Goal: Use online tool/utility: Utilize a website feature to perform a specific function

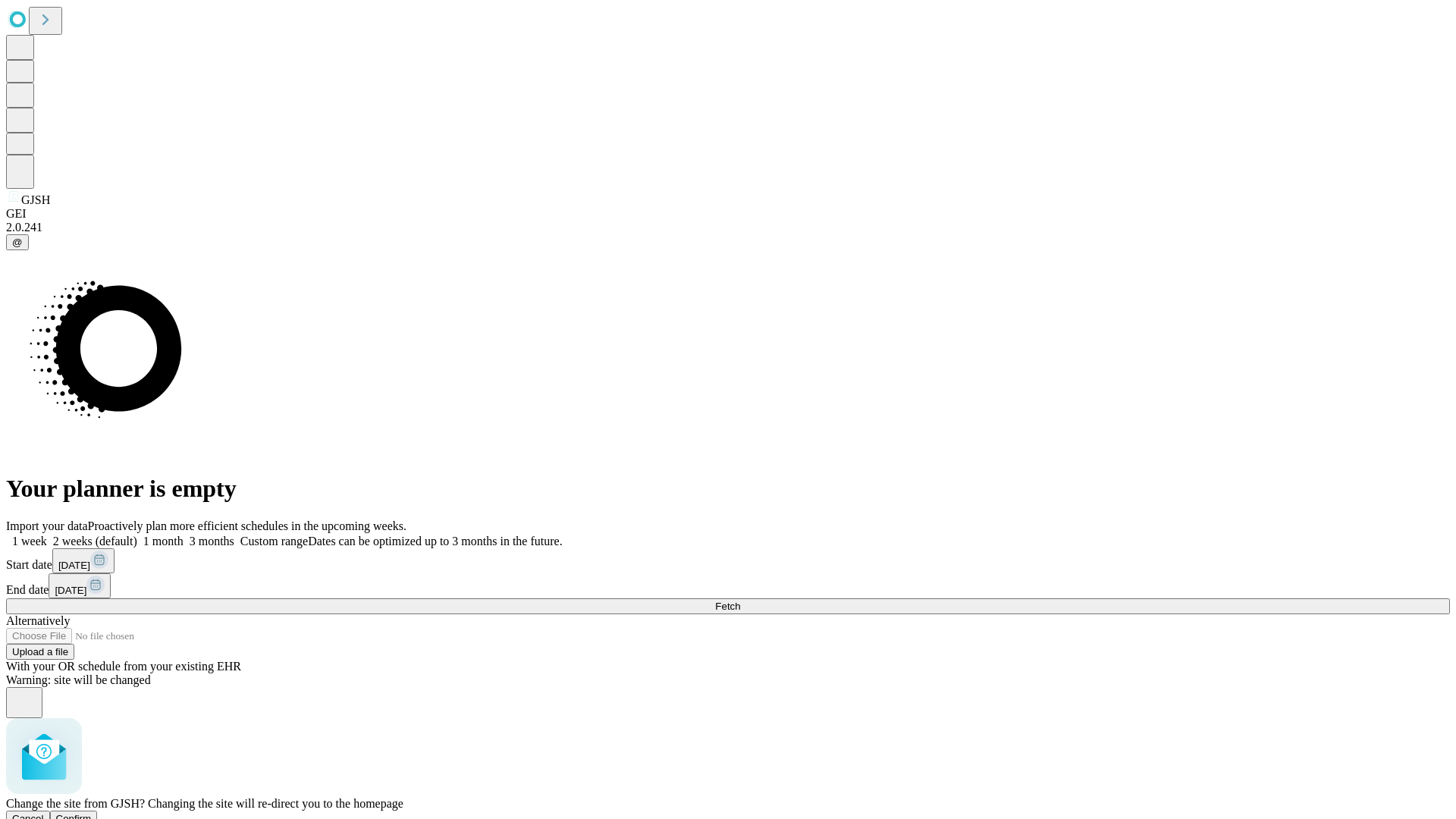
click at [92, 814] on span "Confirm" at bounding box center [73, 819] width 36 height 11
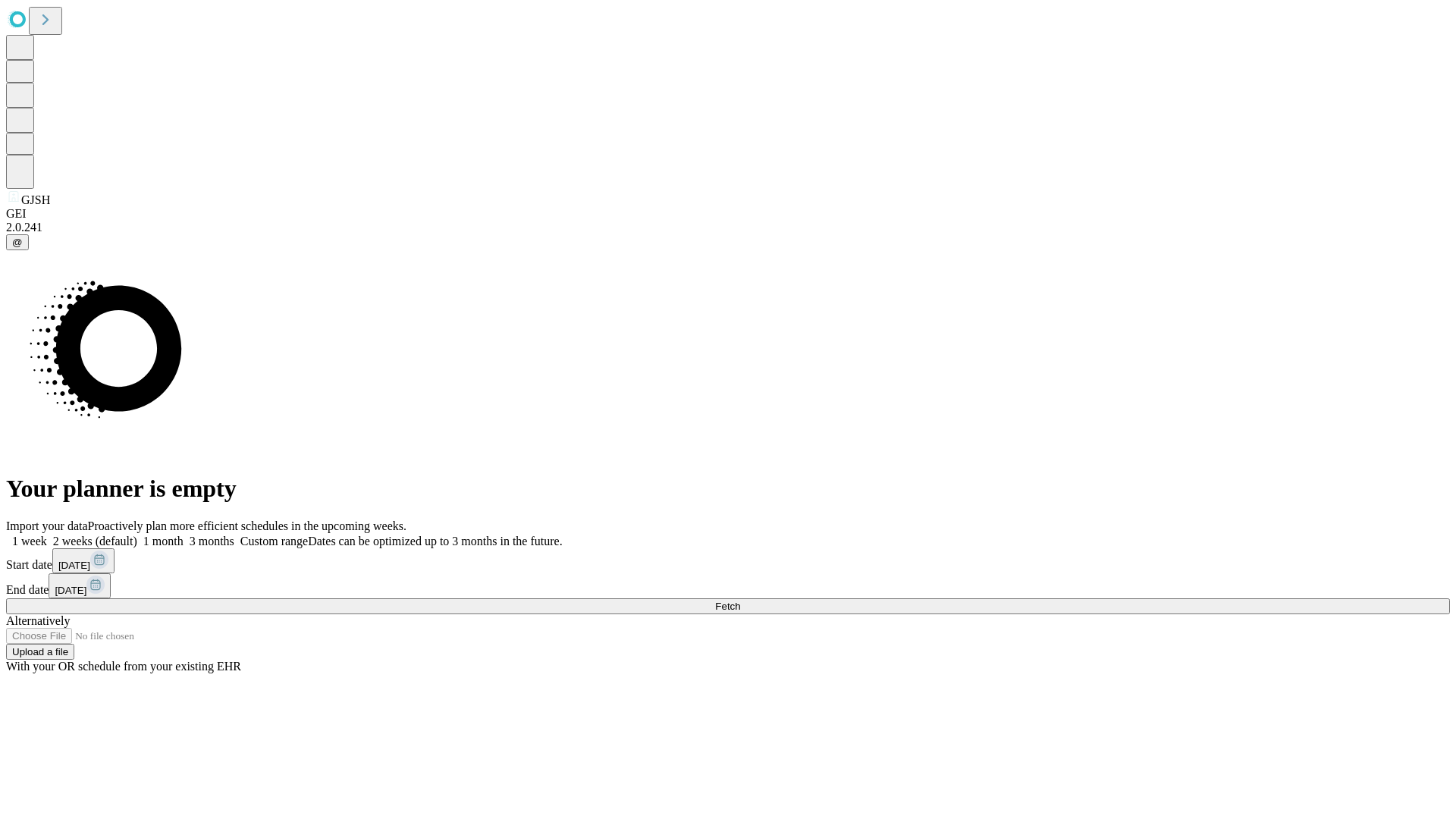
click at [47, 535] on label "1 week" at bounding box center [27, 541] width 41 height 13
click at [740, 601] on span "Fetch" at bounding box center [728, 606] width 25 height 11
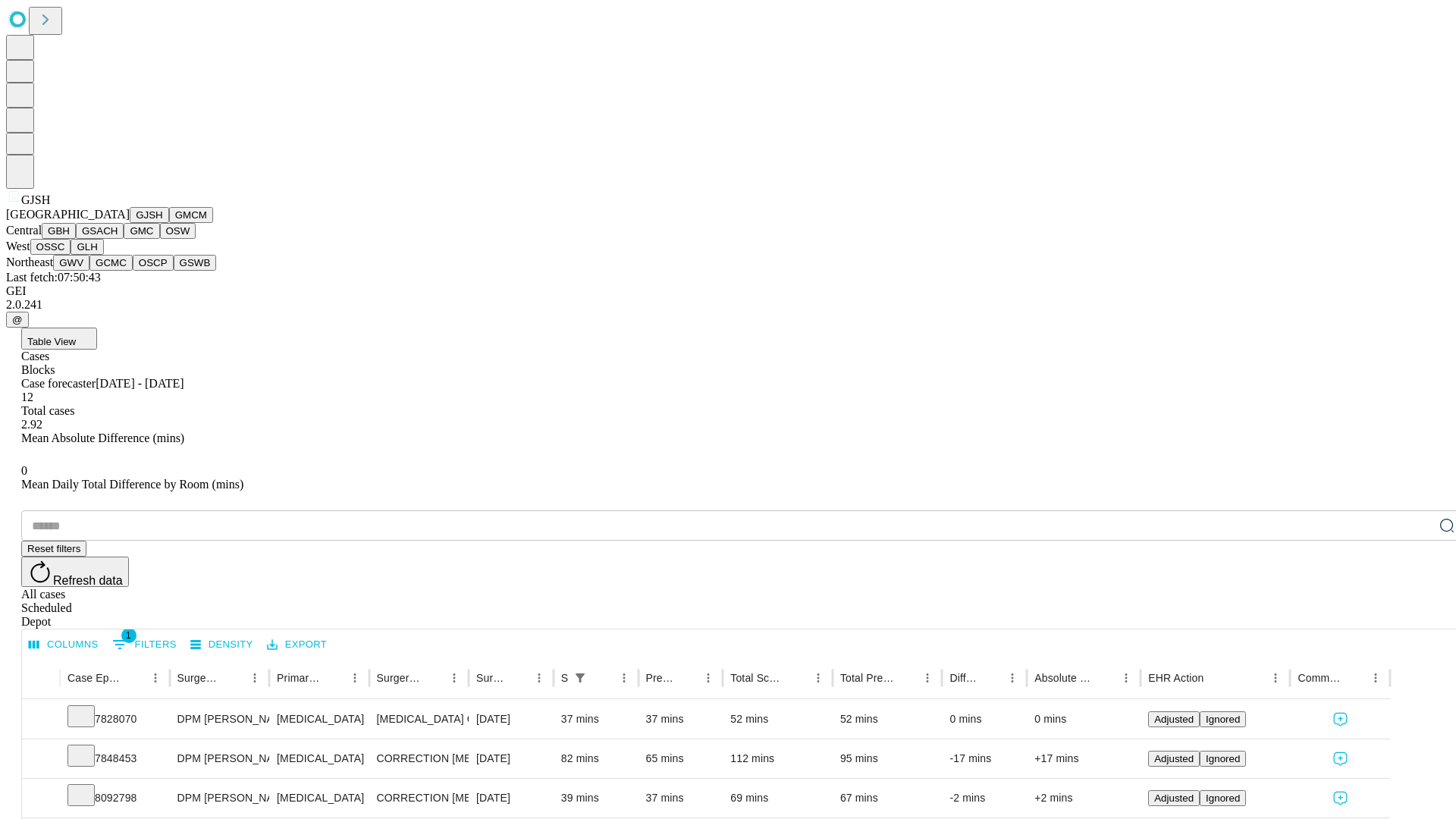
click at [169, 223] on button "GMCM" at bounding box center [191, 215] width 44 height 16
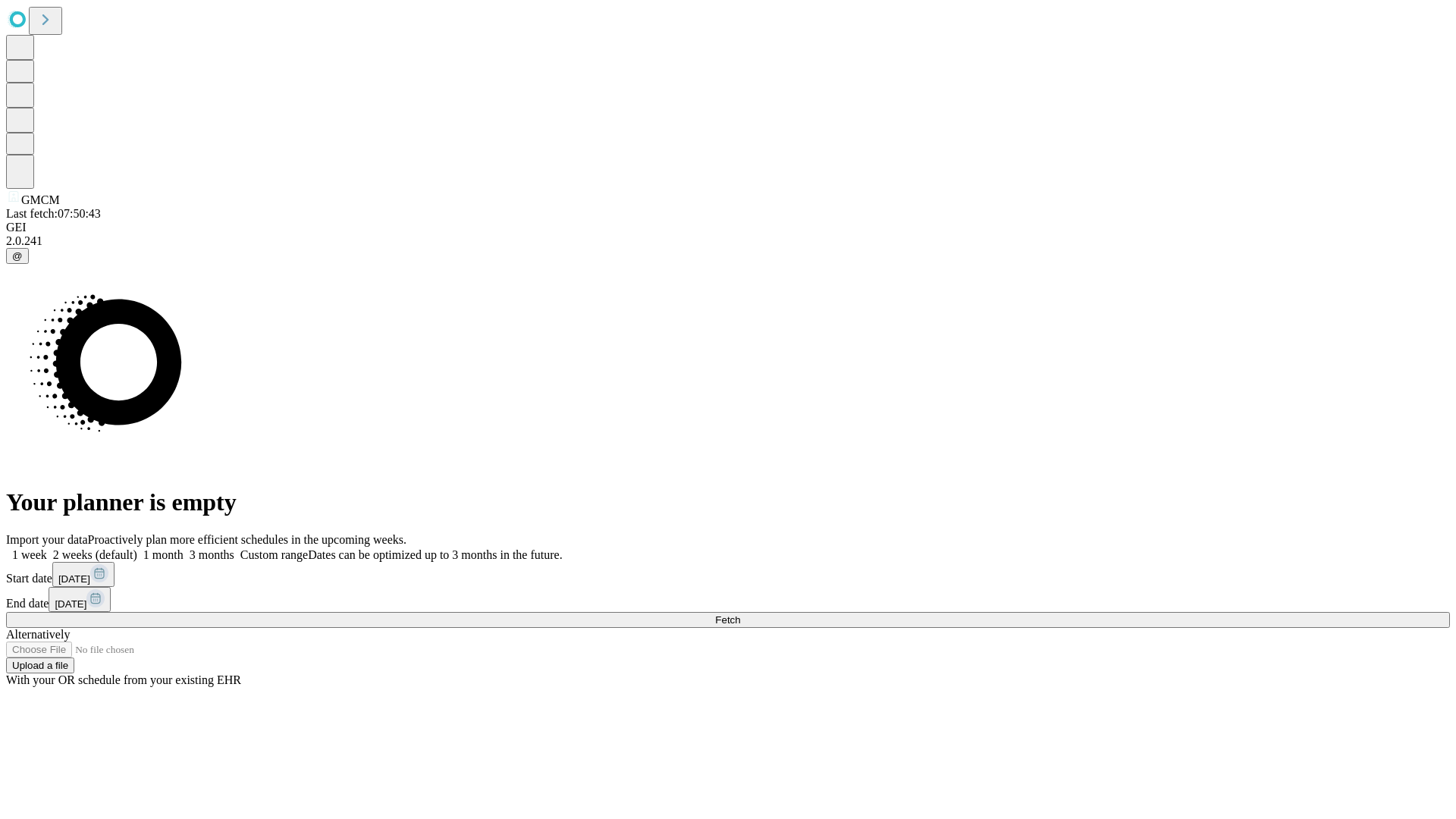
click at [740, 615] on span "Fetch" at bounding box center [728, 620] width 25 height 11
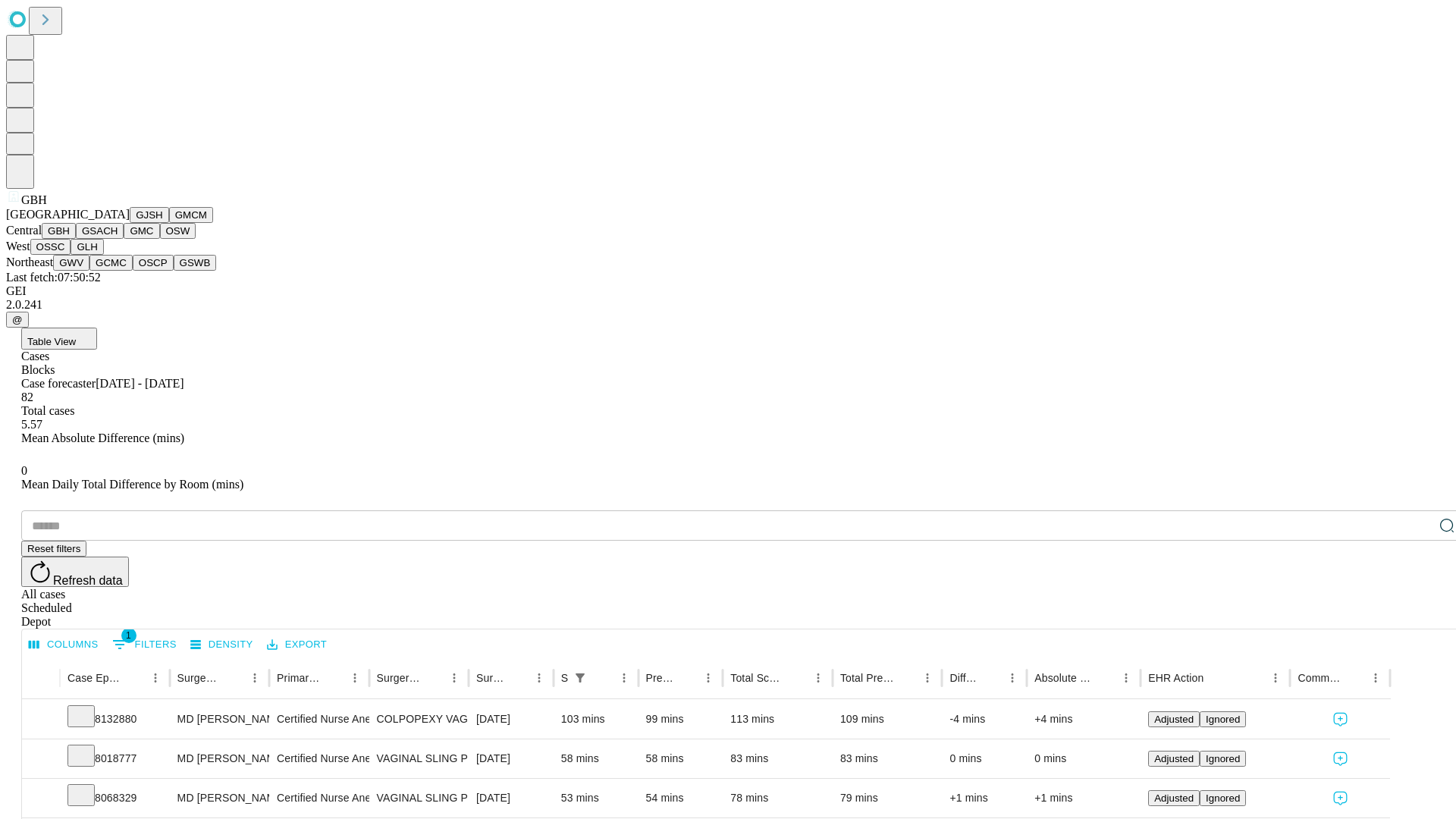
click at [118, 239] on button "GSACH" at bounding box center [99, 231] width 48 height 16
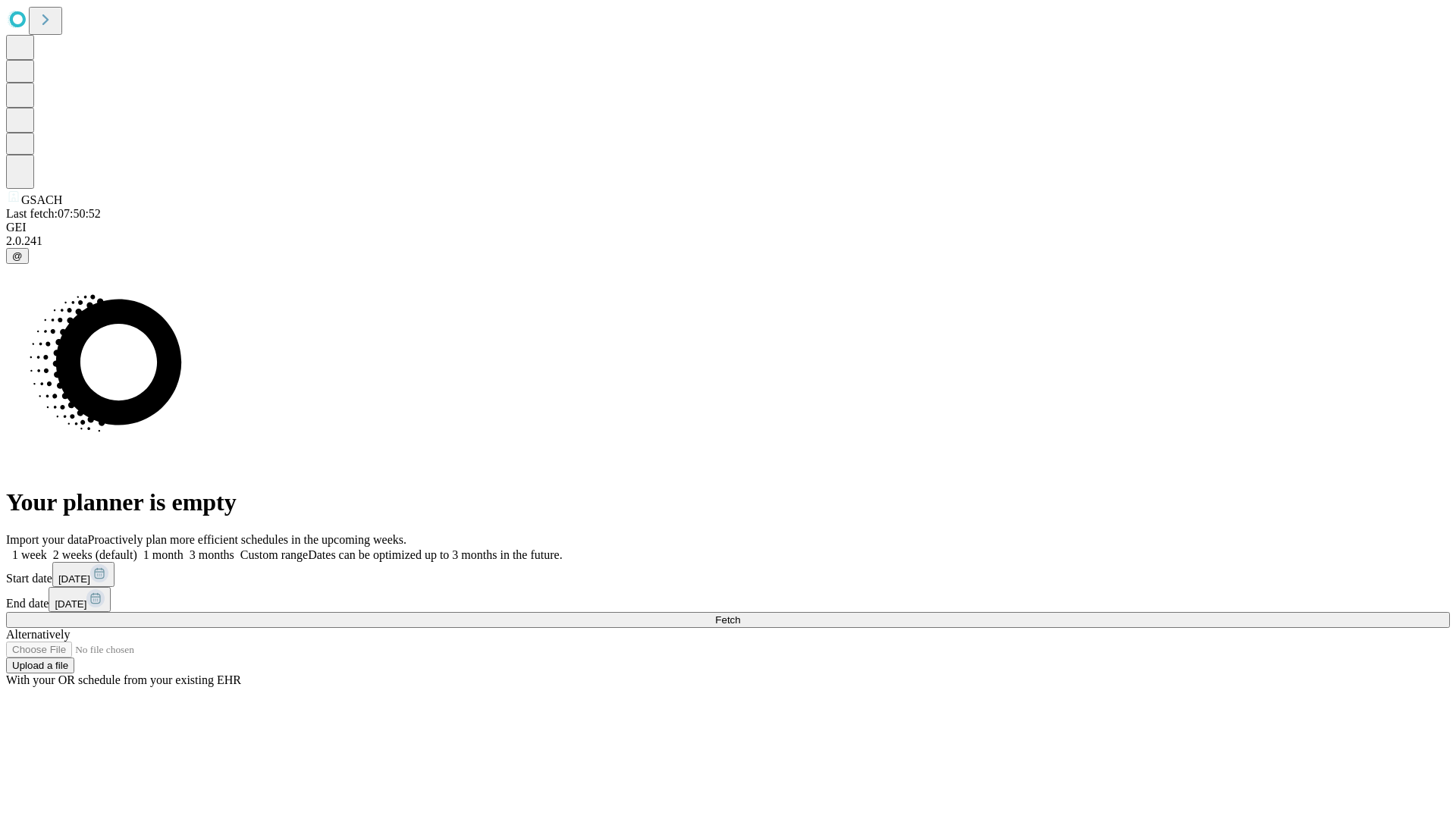
click at [47, 548] on label "1 week" at bounding box center [27, 554] width 41 height 13
click at [740, 615] on span "Fetch" at bounding box center [728, 620] width 25 height 11
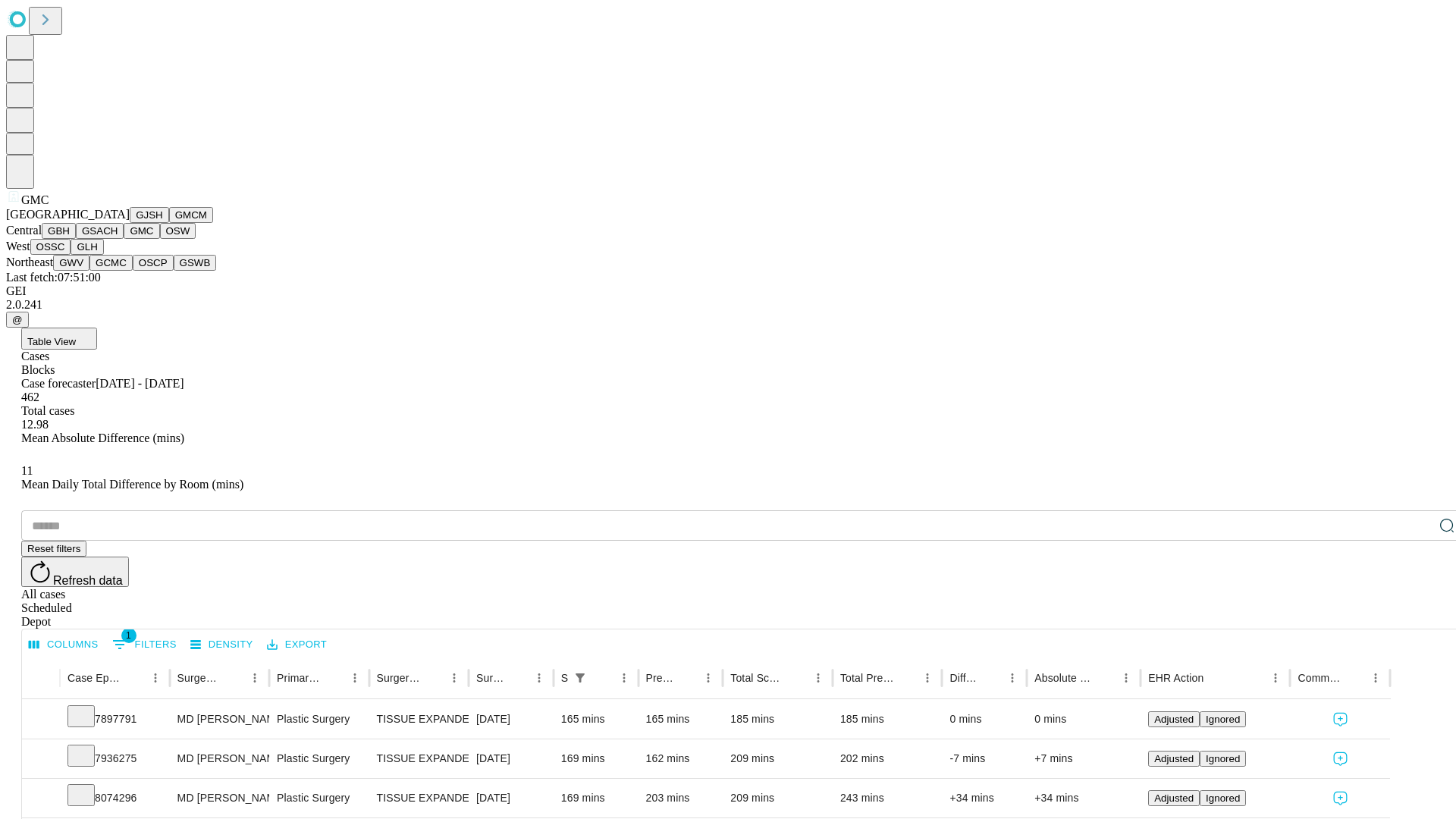
click at [160, 239] on button "OSW" at bounding box center [178, 231] width 37 height 16
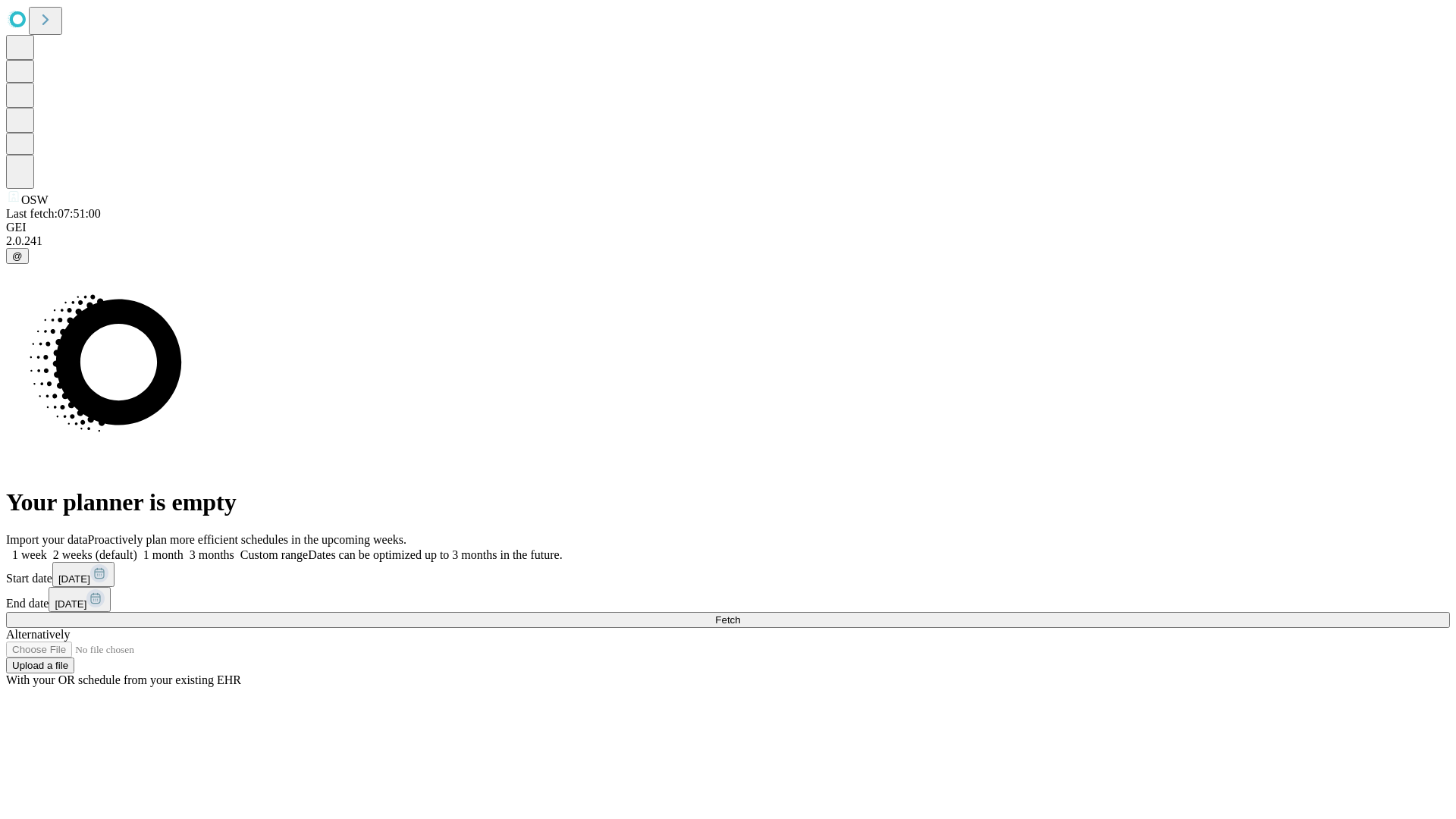
click at [47, 548] on label "1 week" at bounding box center [27, 554] width 41 height 13
click at [740, 615] on span "Fetch" at bounding box center [728, 620] width 25 height 11
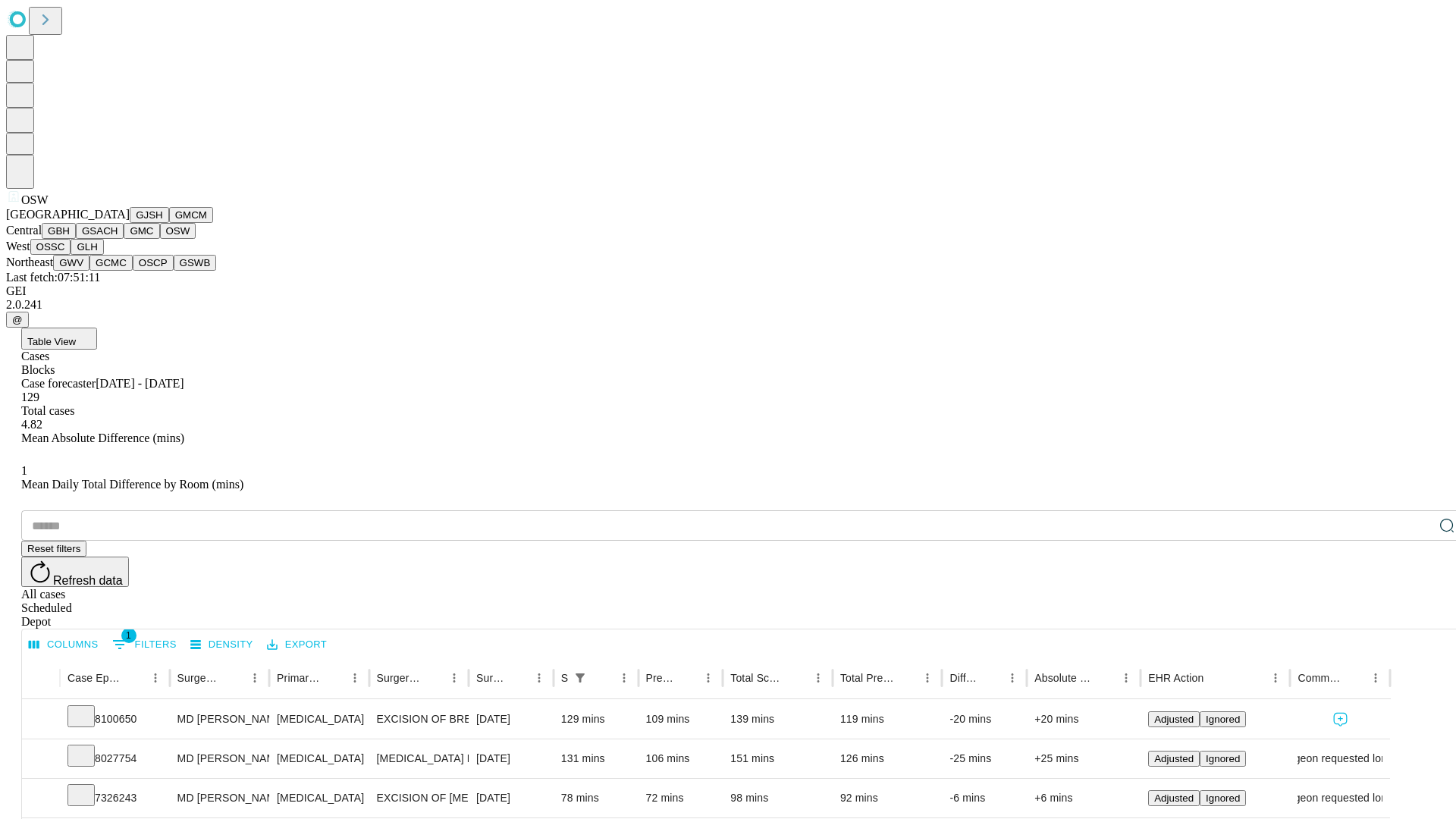
click at [71, 255] on button "OSSC" at bounding box center [51, 247] width 41 height 16
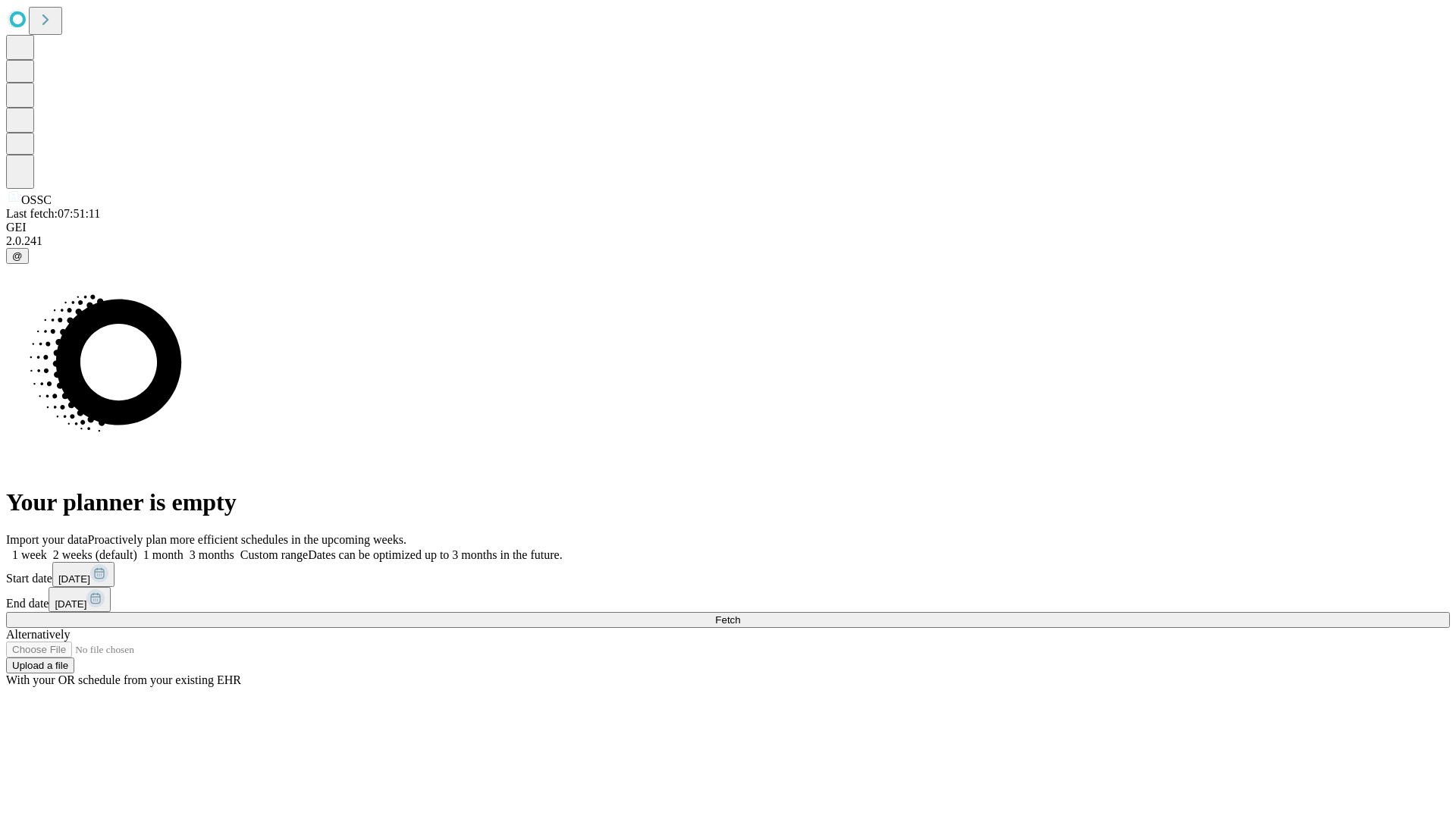
click at [740, 615] on span "Fetch" at bounding box center [728, 620] width 25 height 11
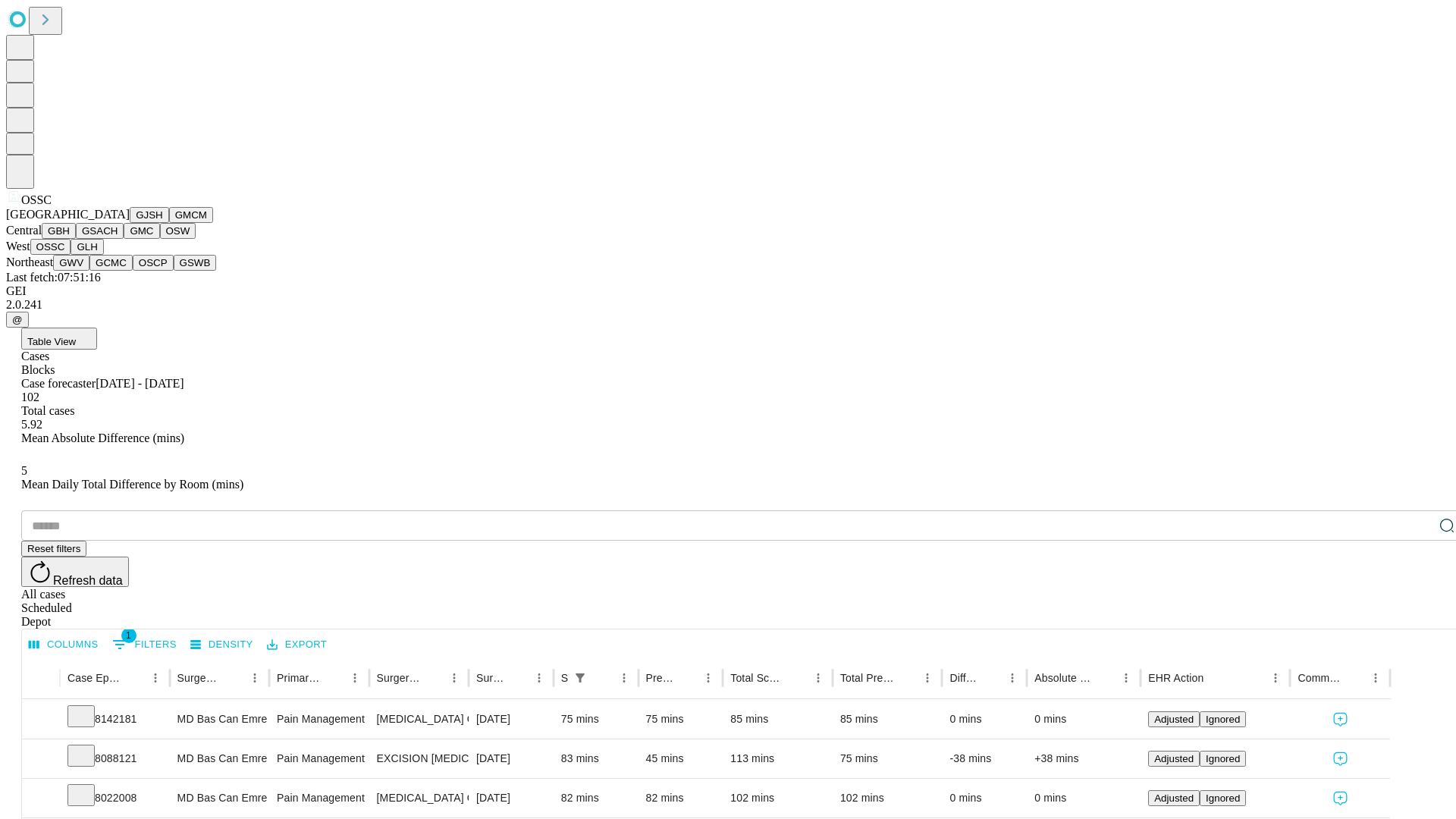
click at [103, 255] on button "GLH" at bounding box center [86, 247] width 33 height 16
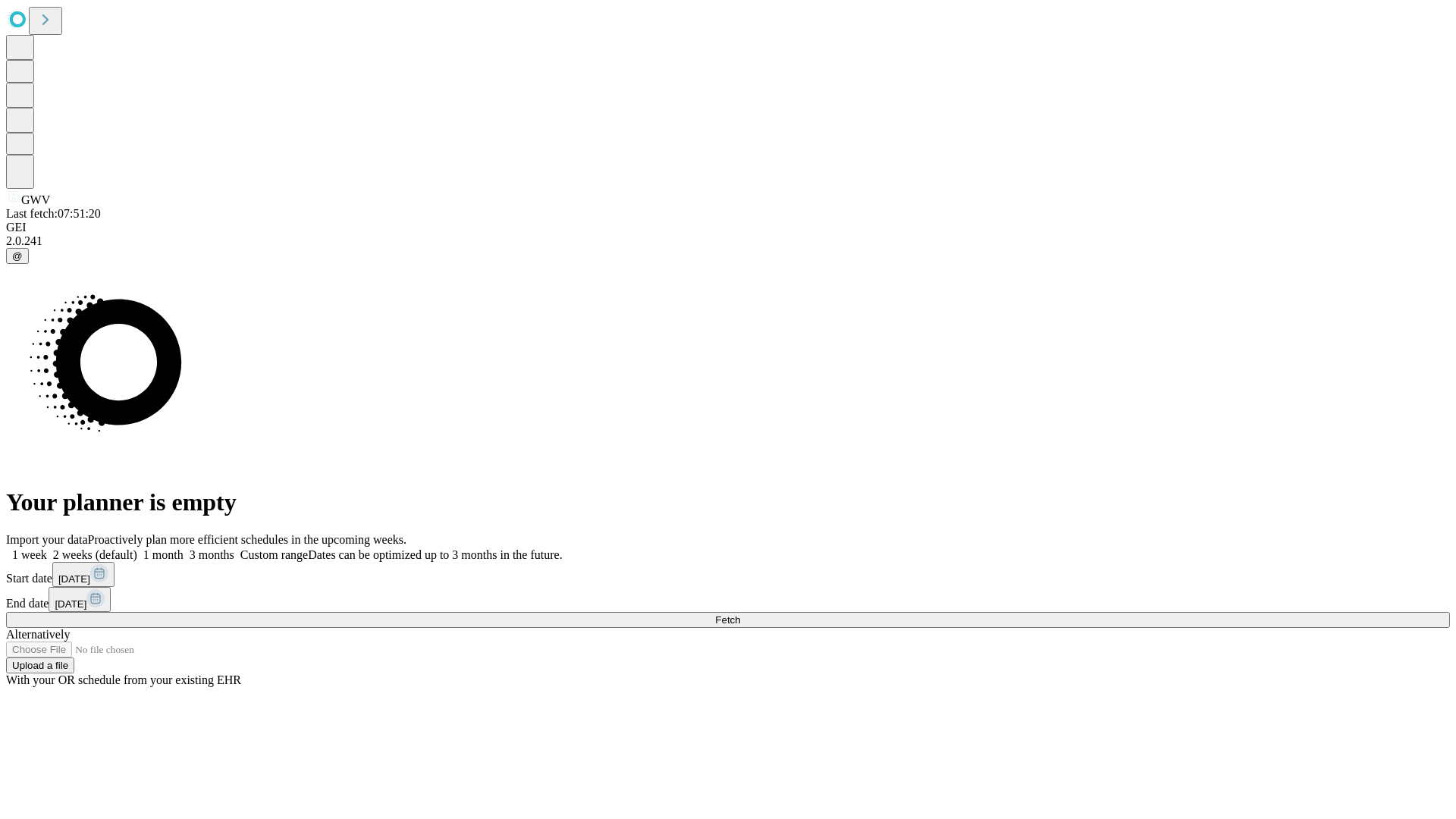
click at [47, 548] on label "1 week" at bounding box center [27, 554] width 41 height 13
click at [740, 615] on span "Fetch" at bounding box center [728, 620] width 25 height 11
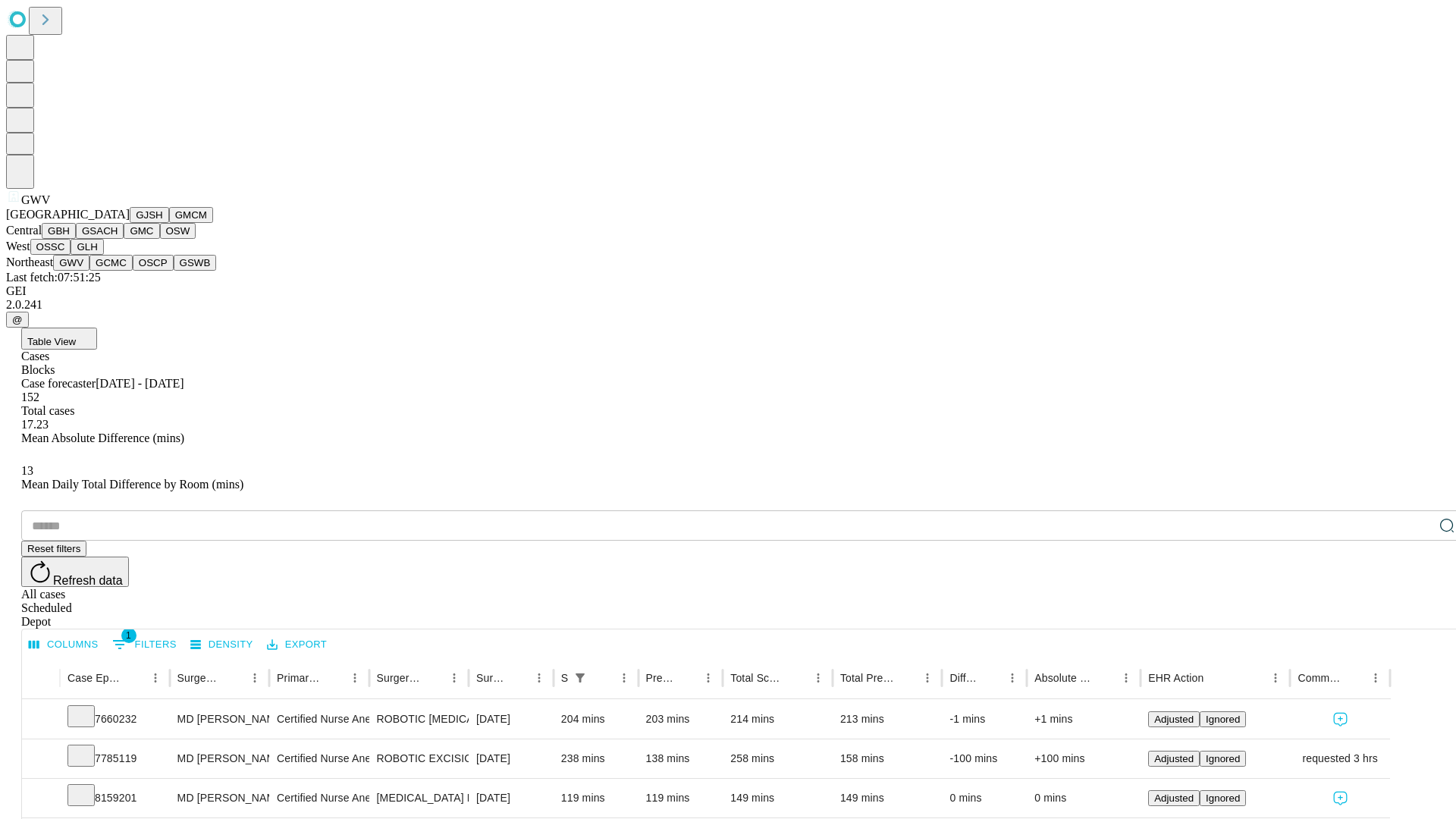
click at [118, 271] on button "GCMC" at bounding box center [111, 262] width 44 height 16
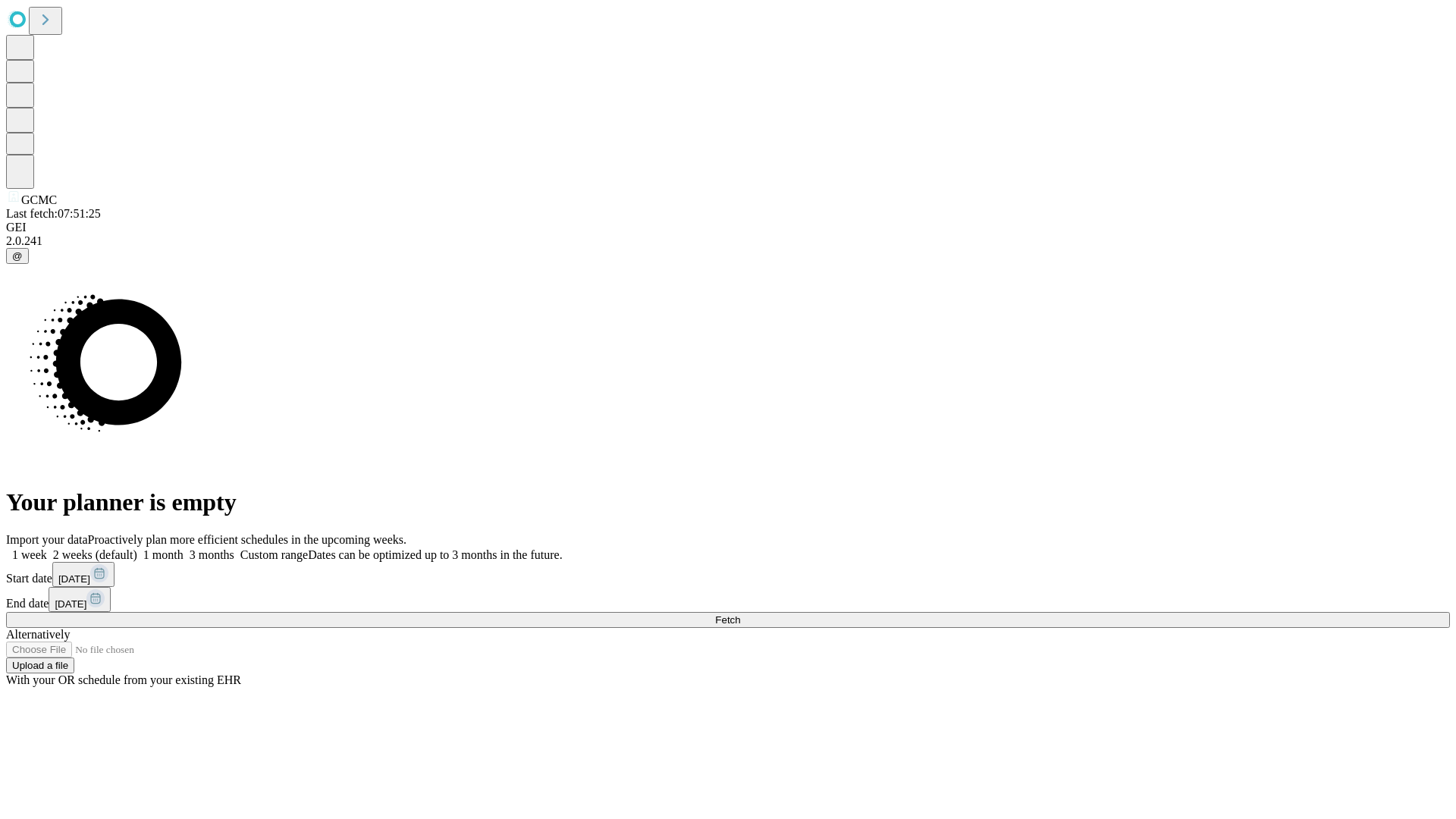
click at [47, 548] on label "1 week" at bounding box center [27, 554] width 41 height 13
click at [740, 615] on span "Fetch" at bounding box center [728, 620] width 25 height 11
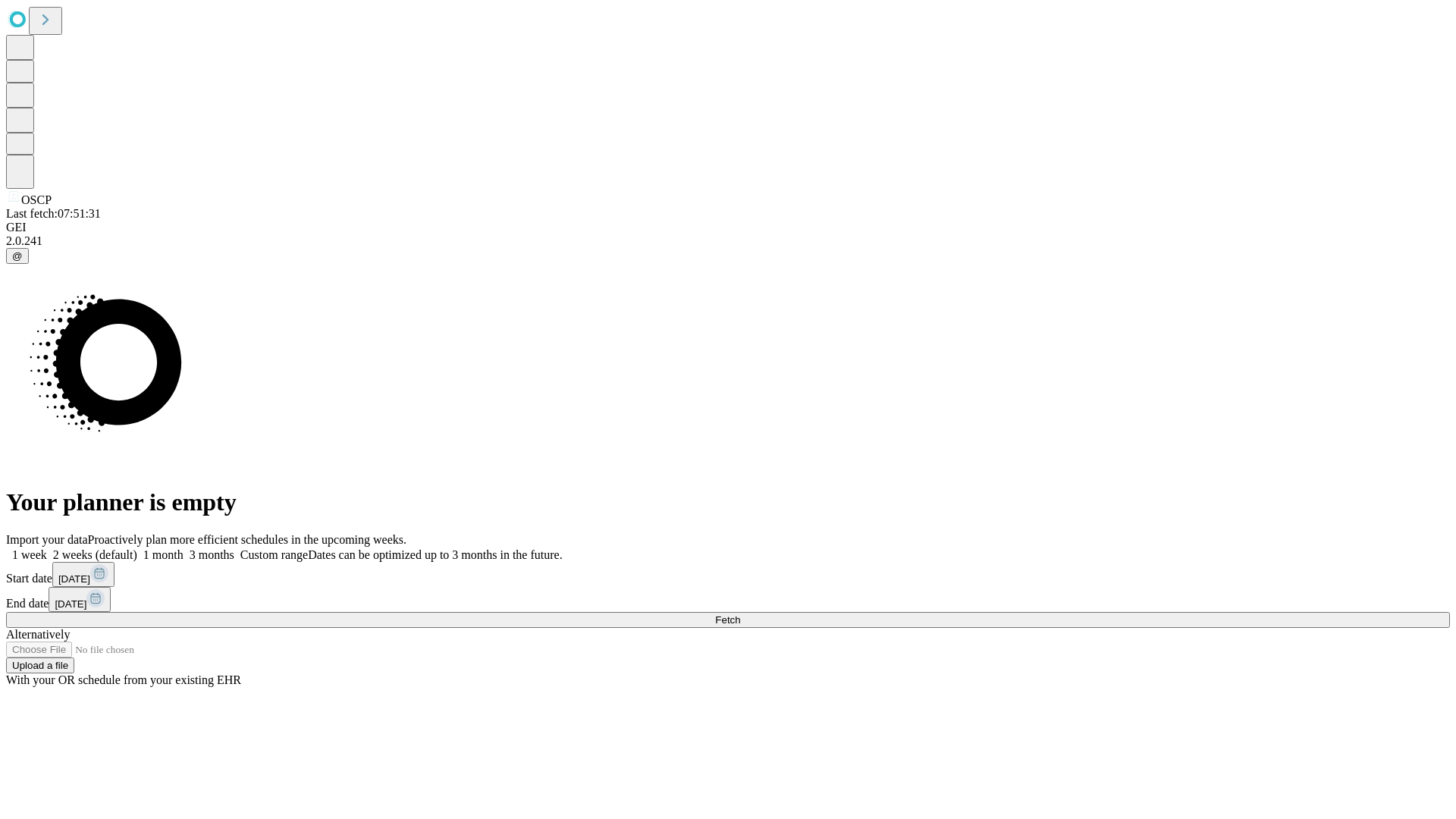
click at [47, 548] on label "1 week" at bounding box center [27, 554] width 41 height 13
click at [740, 615] on span "Fetch" at bounding box center [728, 620] width 25 height 11
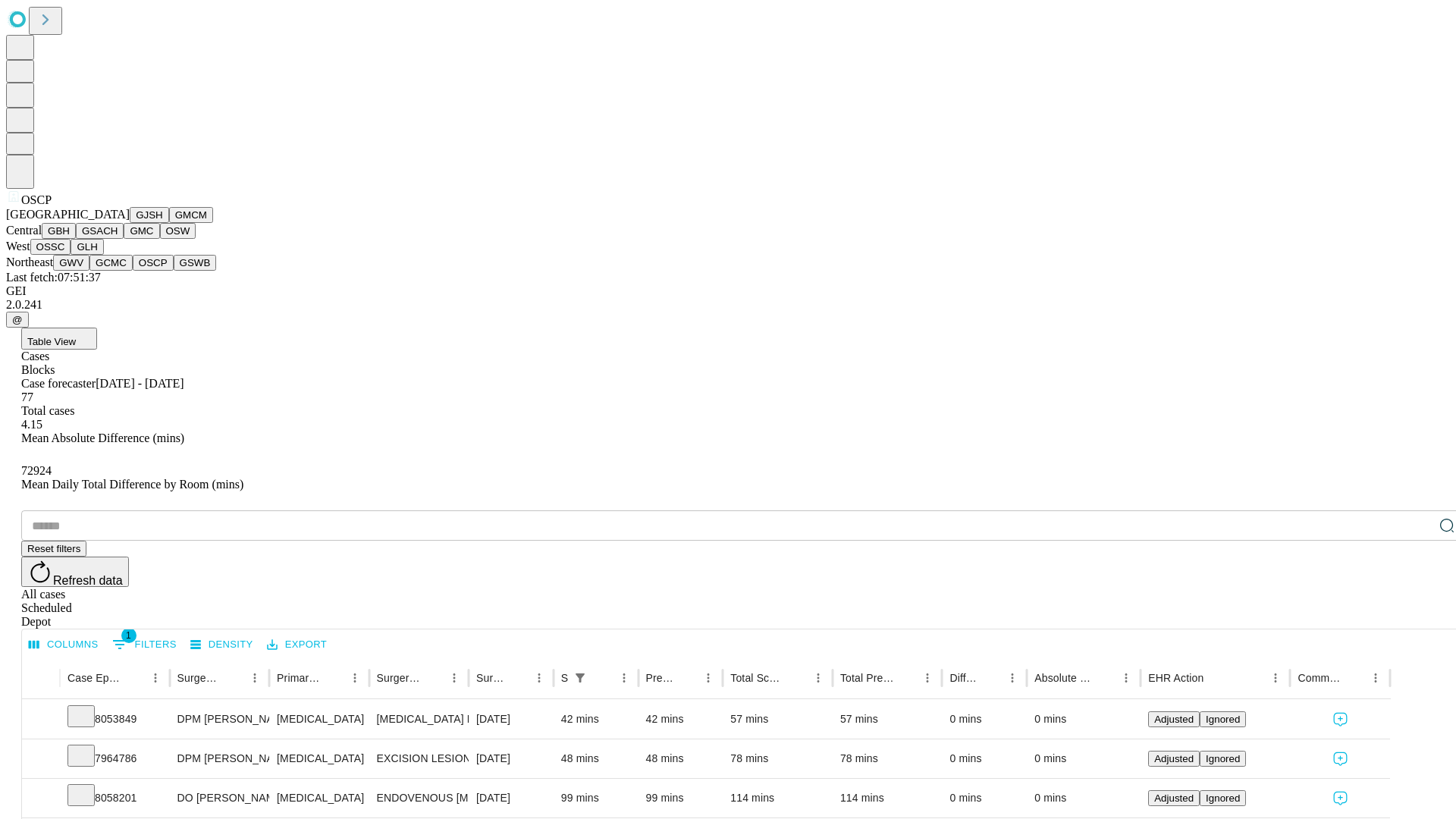
click at [173, 271] on button "GSWB" at bounding box center [195, 262] width 44 height 16
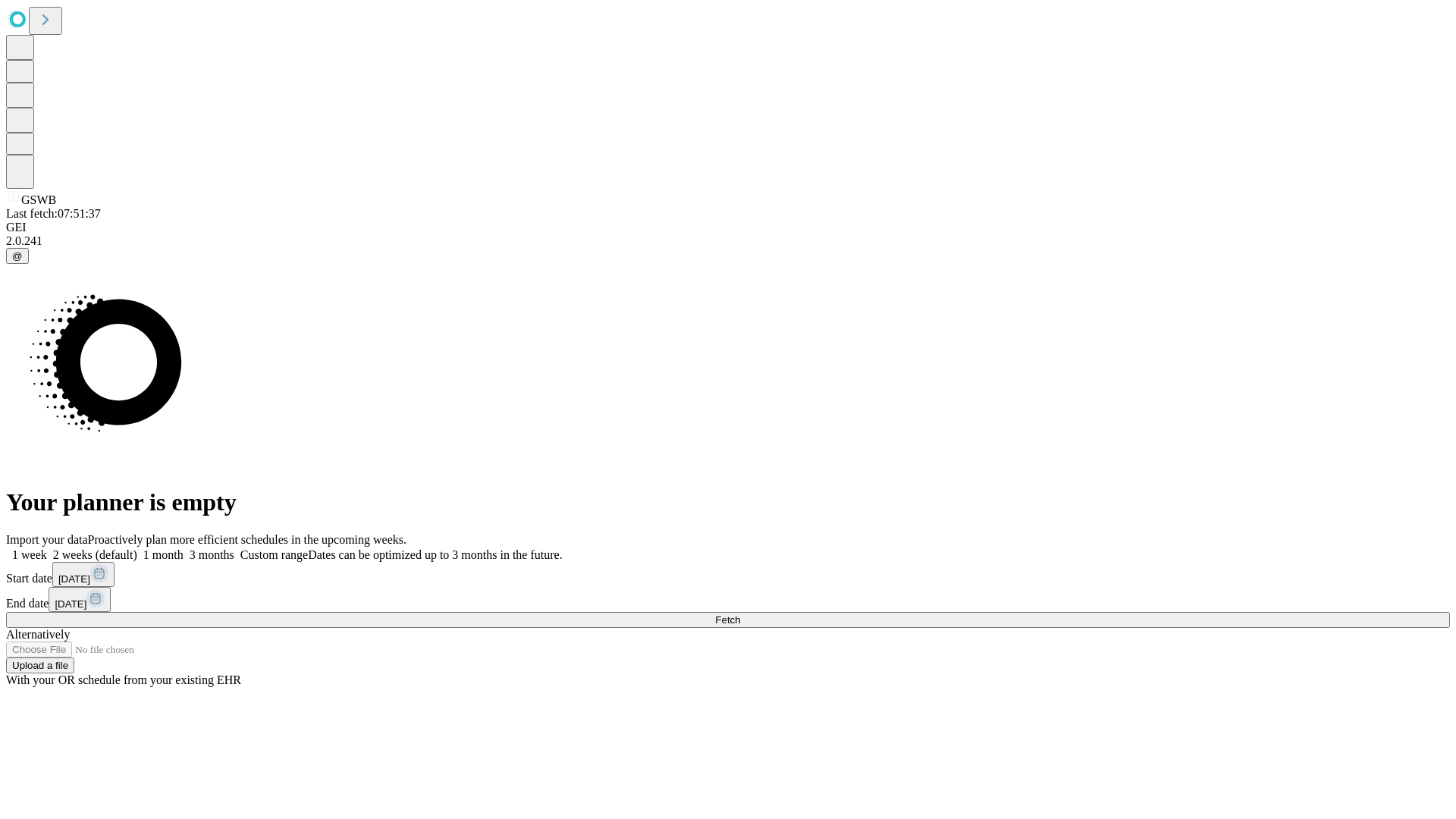
click at [47, 548] on label "1 week" at bounding box center [27, 554] width 41 height 13
click at [740, 615] on span "Fetch" at bounding box center [728, 620] width 25 height 11
